Goal: Information Seeking & Learning: Learn about a topic

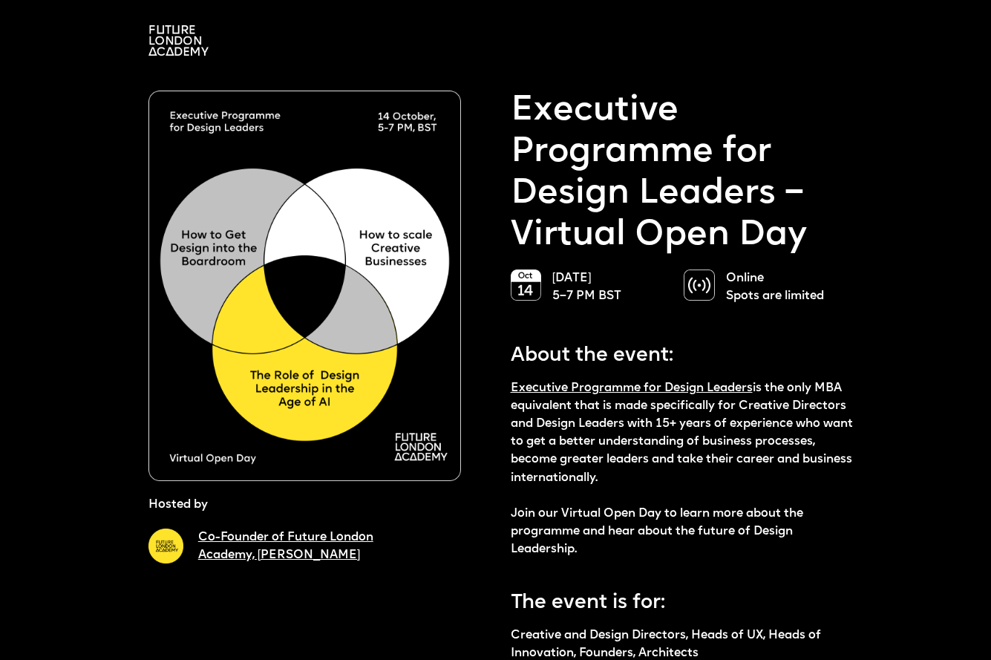
click at [166, 45] on img at bounding box center [178, 40] width 60 height 30
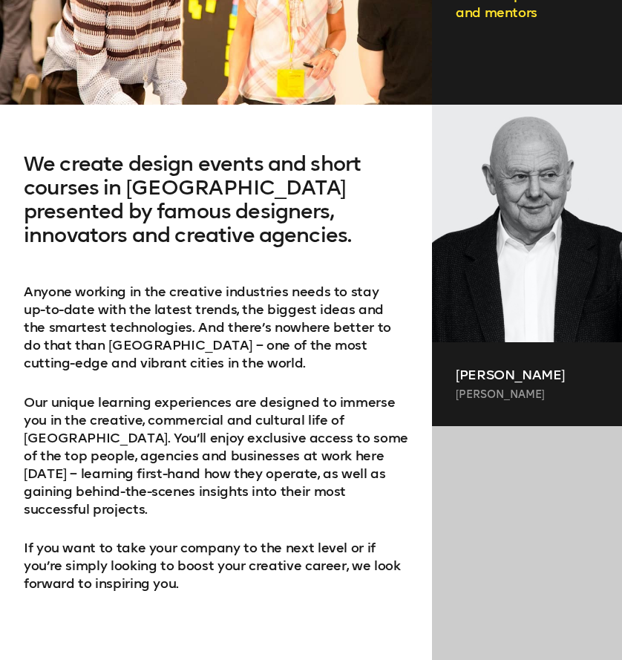
scroll to position [746, 0]
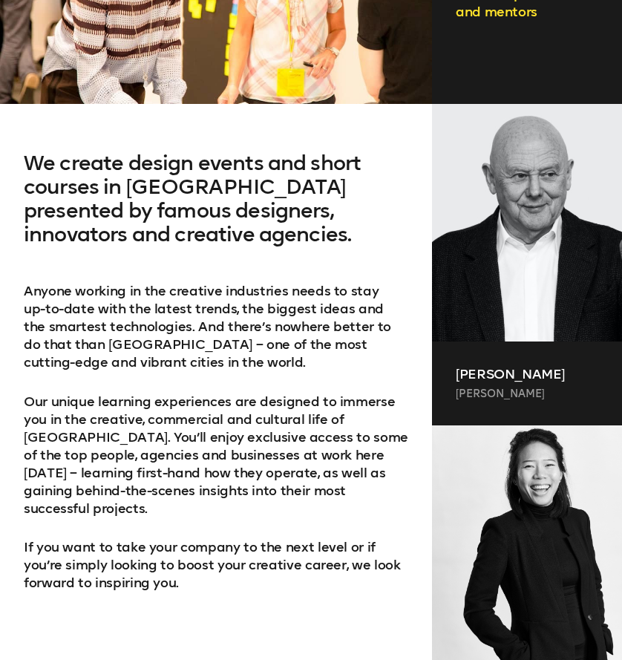
click at [304, 348] on p "Anyone working in the creative industries needs to stay up-­to-­date with the l…" at bounding box center [216, 326] width 385 height 89
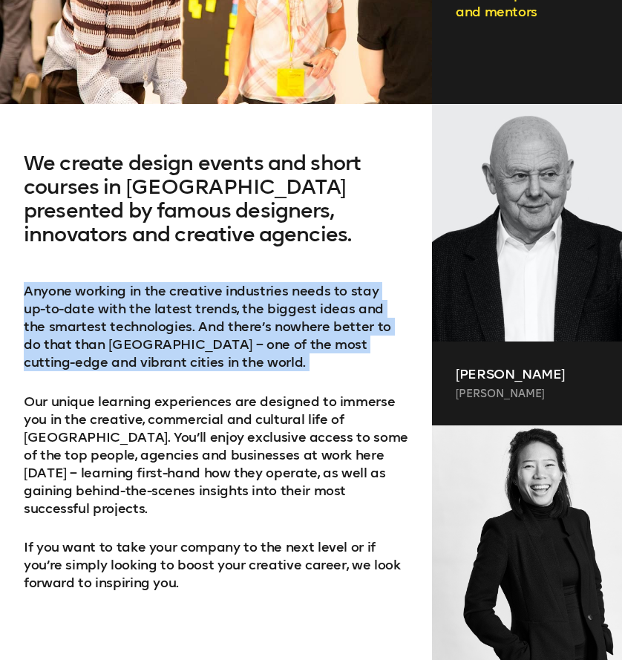
click at [304, 348] on p "Anyone working in the creative industries needs to stay up-­to-­date with the l…" at bounding box center [216, 326] width 385 height 89
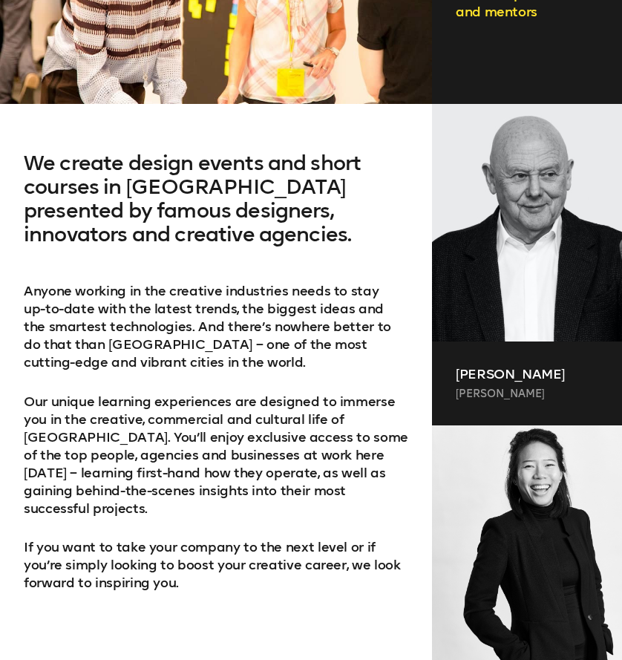
click at [276, 460] on p "Our unique learning experiences are designed to immerse you in the creative, co…" at bounding box center [216, 455] width 385 height 125
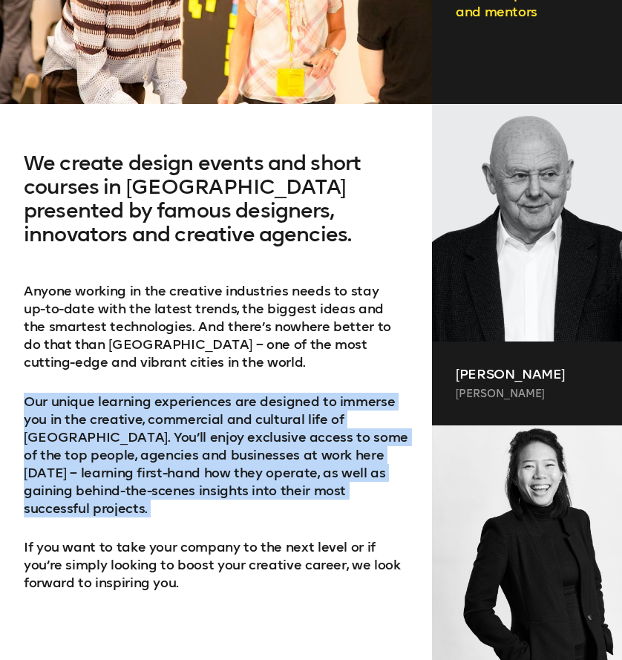
click at [276, 460] on p "Our unique learning experiences are designed to immerse you in the creative, co…" at bounding box center [216, 455] width 385 height 125
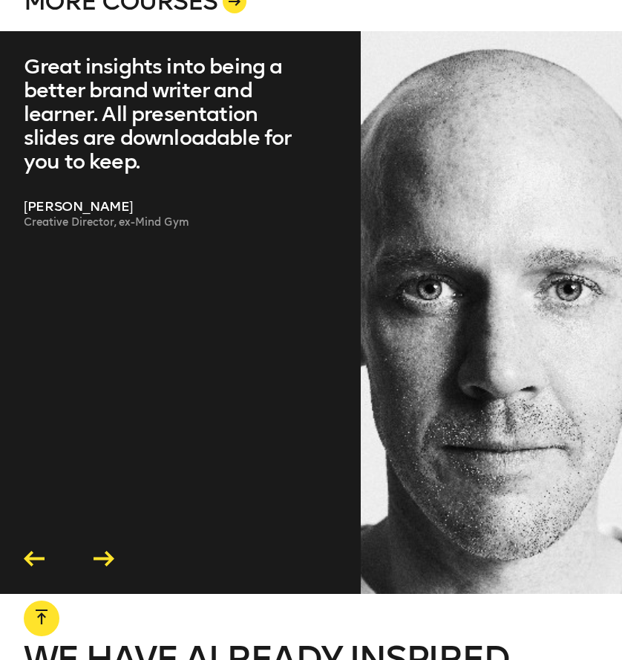
scroll to position [2680, 0]
